Goal: Information Seeking & Learning: Check status

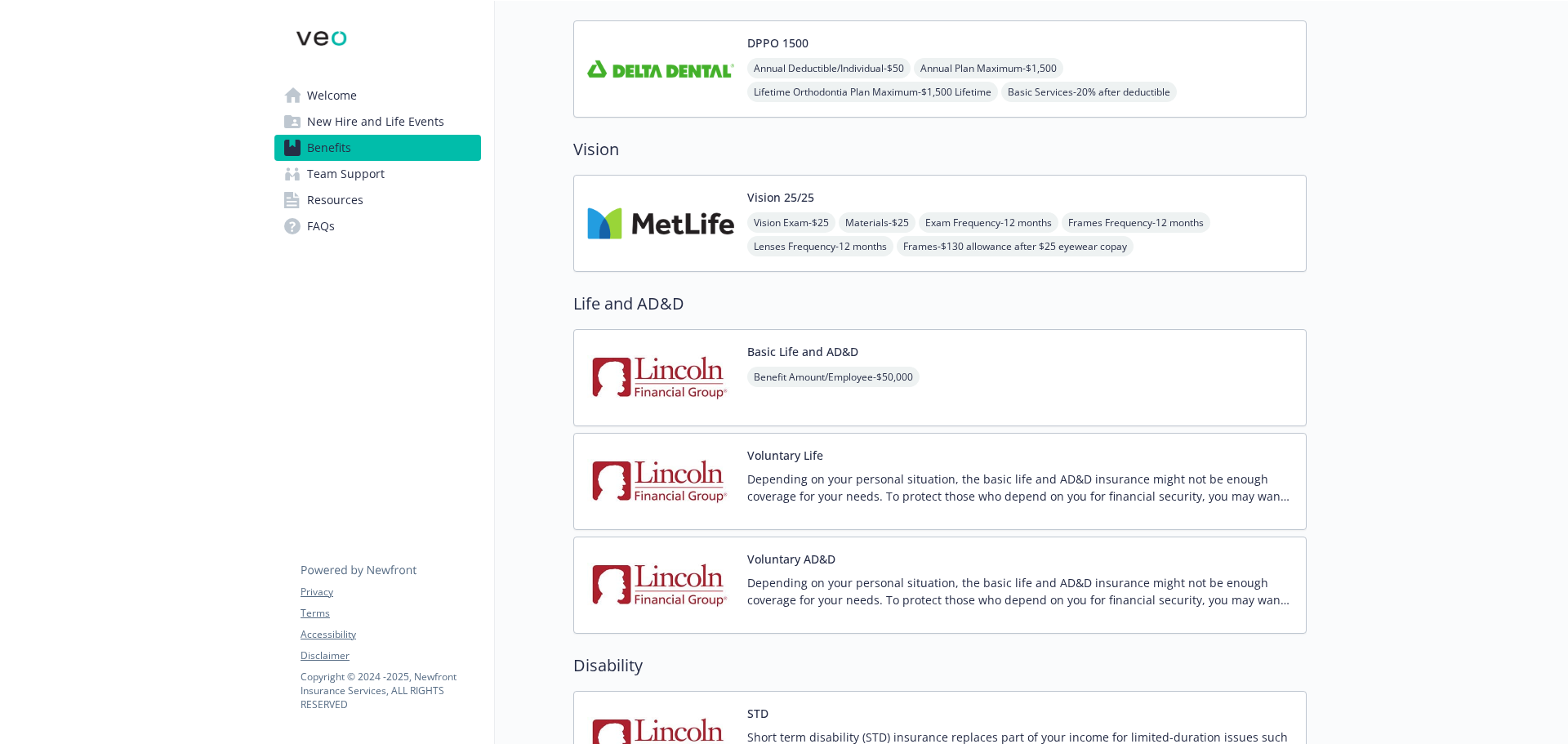
scroll to position [654, 0]
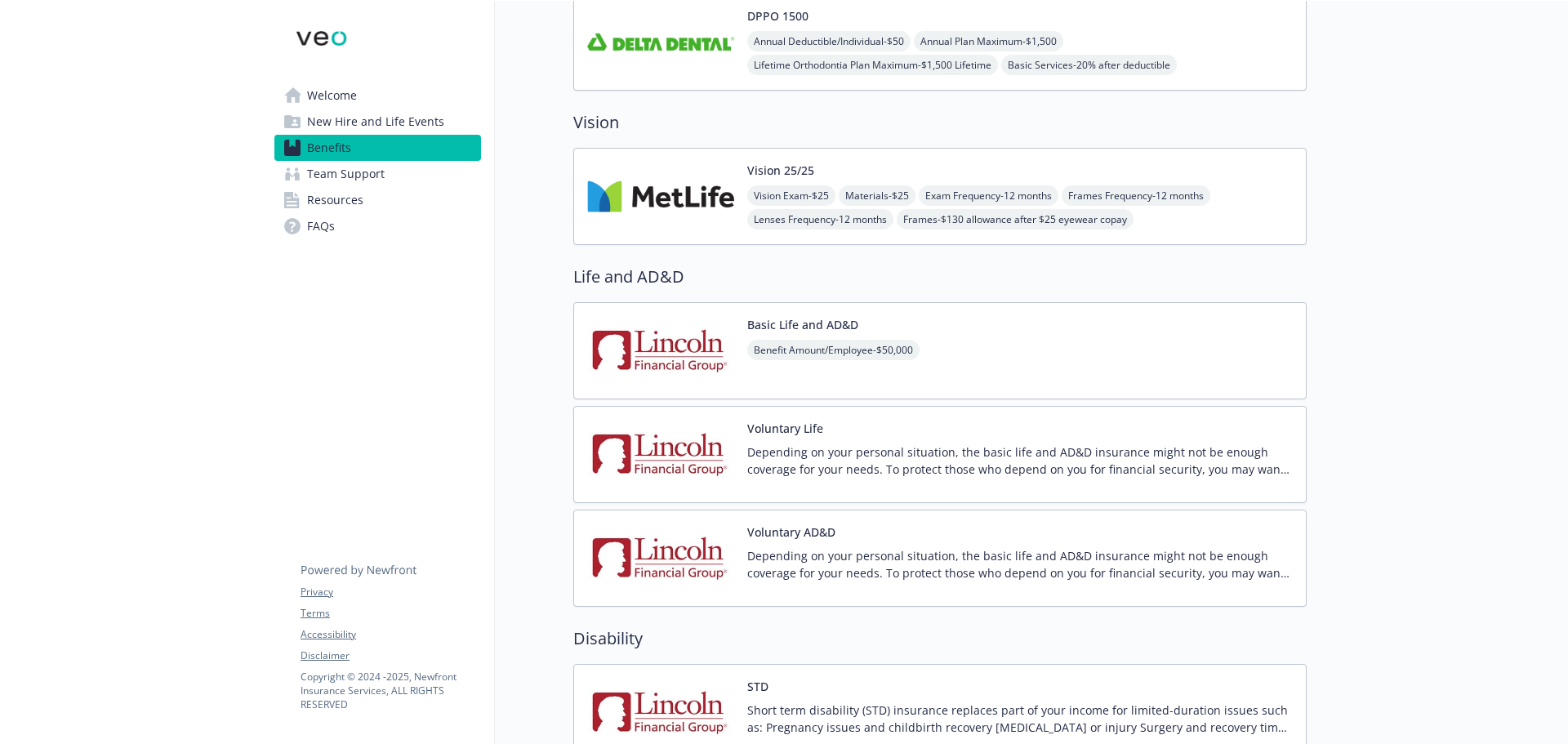
click at [816, 374] on div "Benefit Amount/Employee - $50,000" at bounding box center [833, 363] width 172 height 46
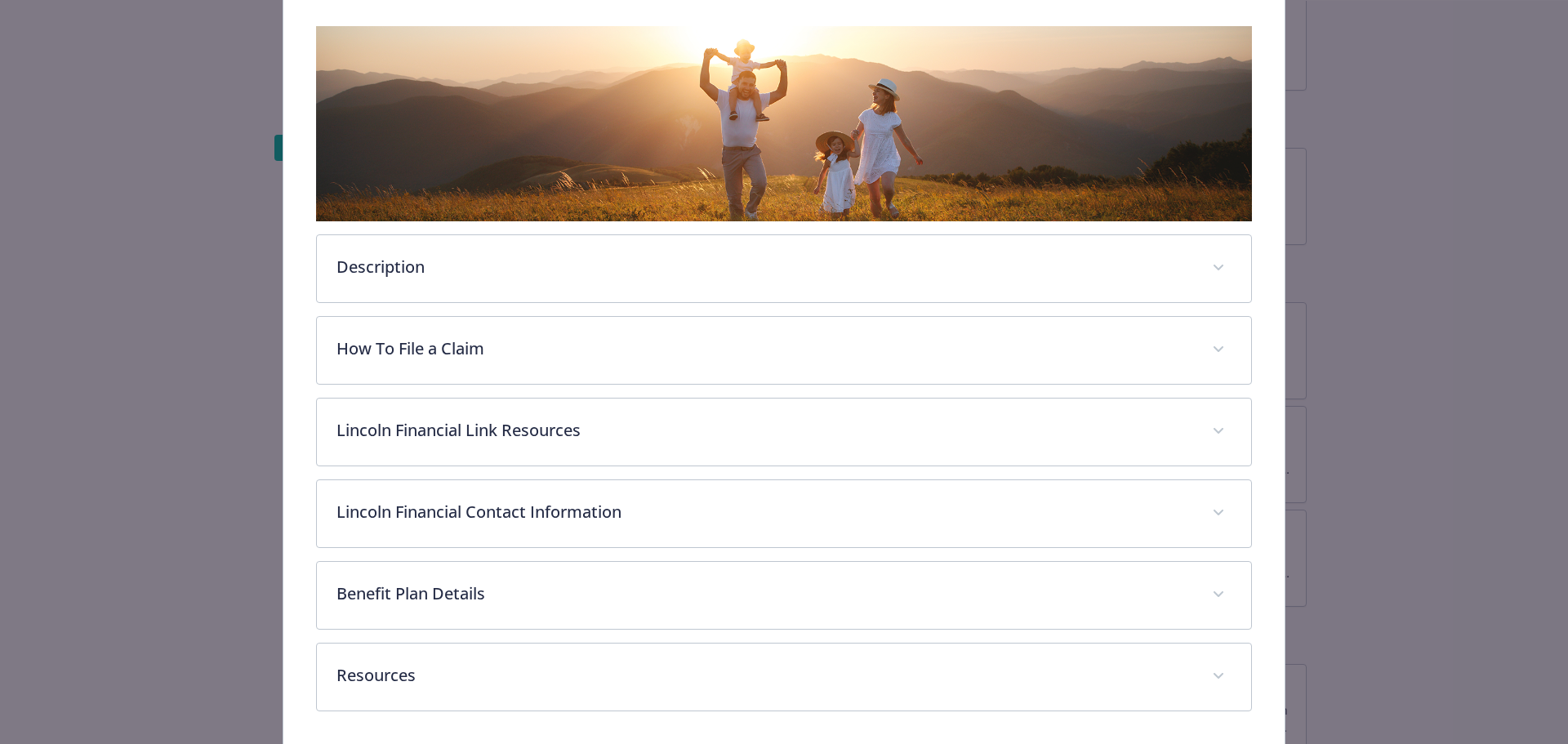
scroll to position [307, 0]
